Goal: Task Accomplishment & Management: Manage account settings

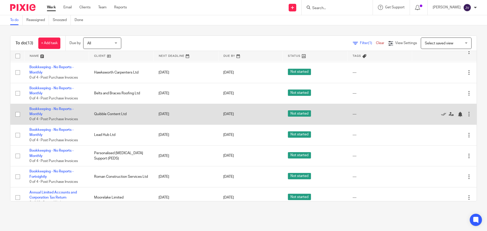
scroll to position [123, 0]
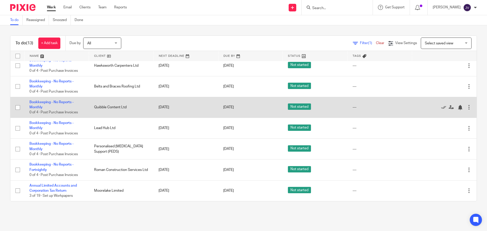
click at [61, 99] on td "Bookkeeping - No Reports - Monthly 0 of 4 · Post Purchase Invoices" at bounding box center [56, 107] width 65 height 21
click at [61, 102] on link "Bookkeeping - No Reports - Monthly" at bounding box center [51, 105] width 44 height 9
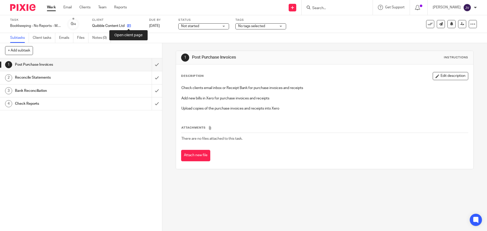
click at [128, 26] on icon at bounding box center [129, 26] width 4 height 4
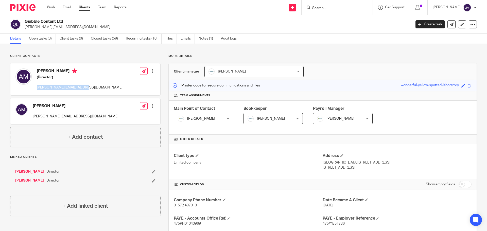
drag, startPoint x: 89, startPoint y: 89, endPoint x: 37, endPoint y: 89, distance: 52.0
click at [37, 89] on div "Anna Mason (Director) anna@quibblecontent.co.uk Edit contact Create client from…" at bounding box center [85, 79] width 150 height 32
copy p "anna@quibblecontent.co.uk"
click at [181, 41] on link "Emails" at bounding box center [188, 39] width 14 height 10
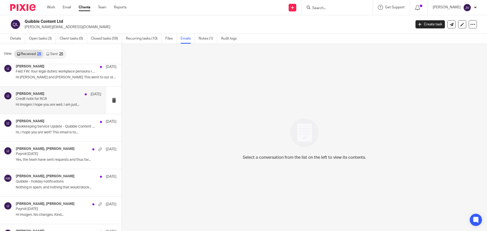
scroll to position [76, 0]
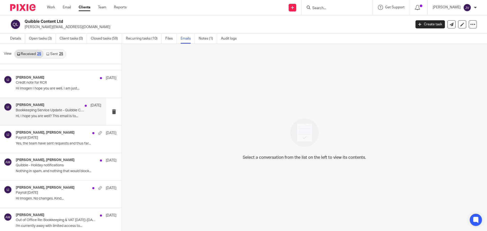
click at [57, 111] on p "Bookkeeping Service Update - Quibble Content Ltd" at bounding box center [50, 110] width 69 height 4
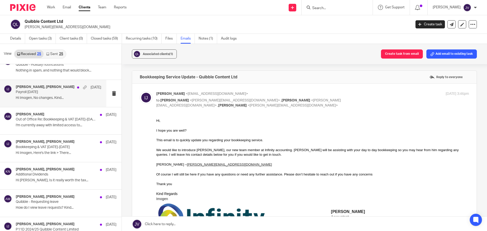
scroll to position [178, 0]
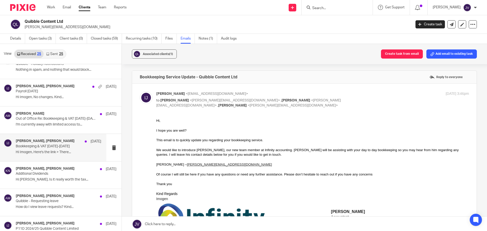
click at [58, 154] on p "Hi Imogen, Here's the link > There..." at bounding box center [59, 152] width 86 height 4
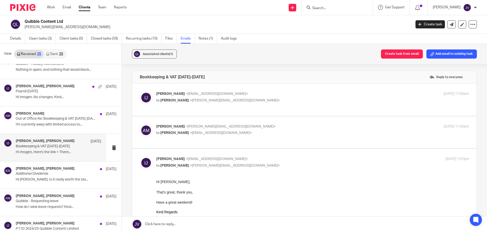
scroll to position [0, 0]
click at [253, 114] on label at bounding box center [304, 100] width 345 height 32
click at [140, 91] on input "checkbox" at bounding box center [140, 91] width 0 height 0
checkbox input "true"
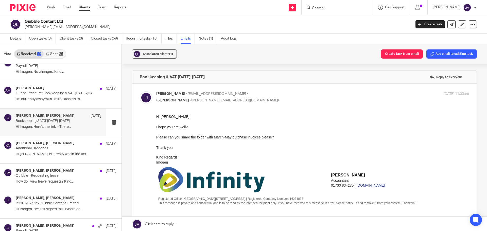
scroll to position [102, 0]
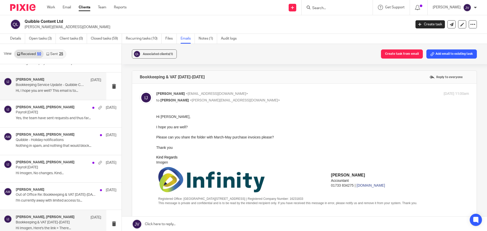
click at [47, 89] on p "Hi, I hope you are well? This email is to..." at bounding box center [59, 91] width 86 height 4
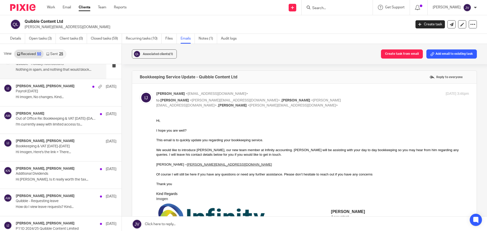
scroll to position [203, 0]
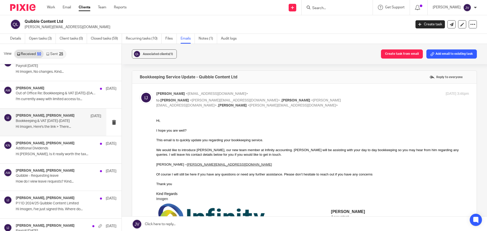
click at [31, 126] on p "Hi Imogen, Here's the link > There..." at bounding box center [59, 127] width 86 height 4
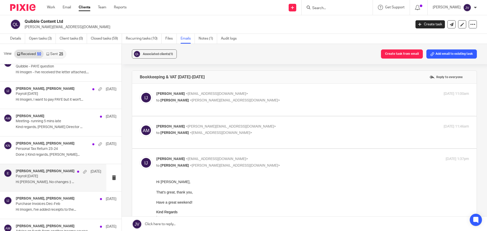
scroll to position [457, 0]
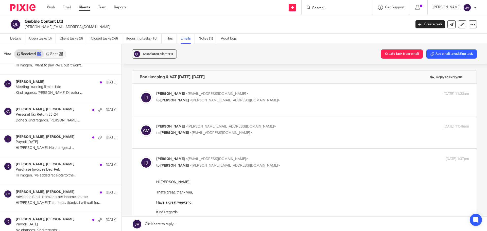
click at [22, 1] on div at bounding box center [21, 7] width 42 height 15
click at [27, 5] on img at bounding box center [22, 7] width 25 height 7
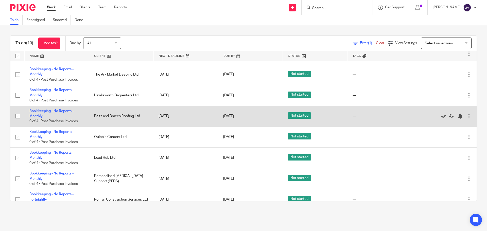
scroll to position [102, 0]
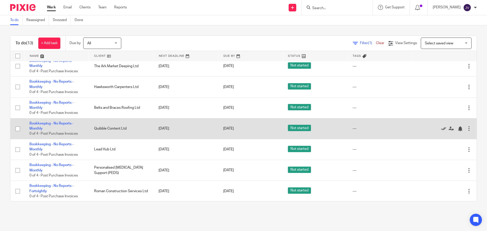
click at [441, 129] on icon at bounding box center [443, 128] width 5 height 5
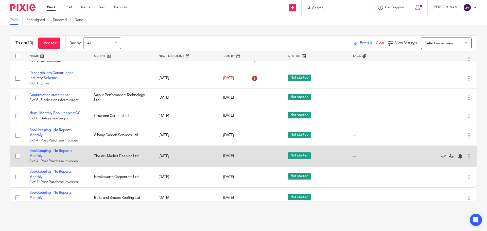
scroll to position [0, 0]
